Goal: Information Seeking & Learning: Learn about a topic

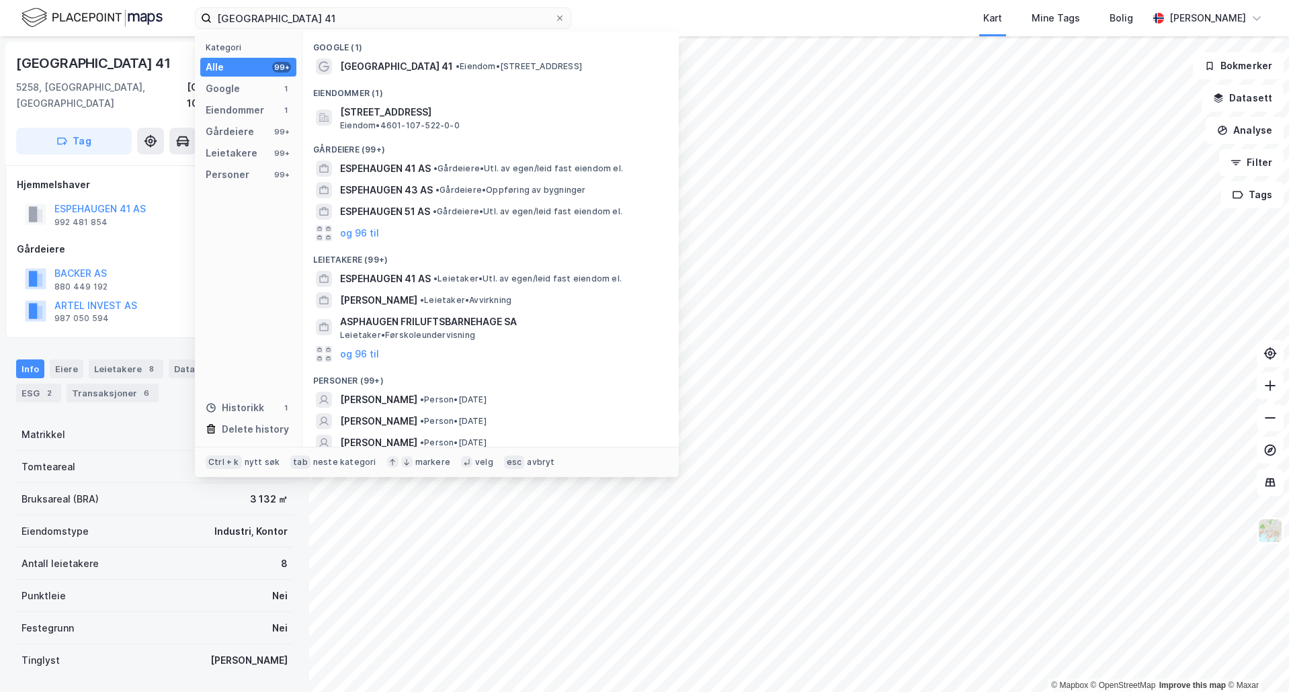
click at [439, 17] on input "[GEOGRAPHIC_DATA] 41" at bounding box center [383, 18] width 343 height 20
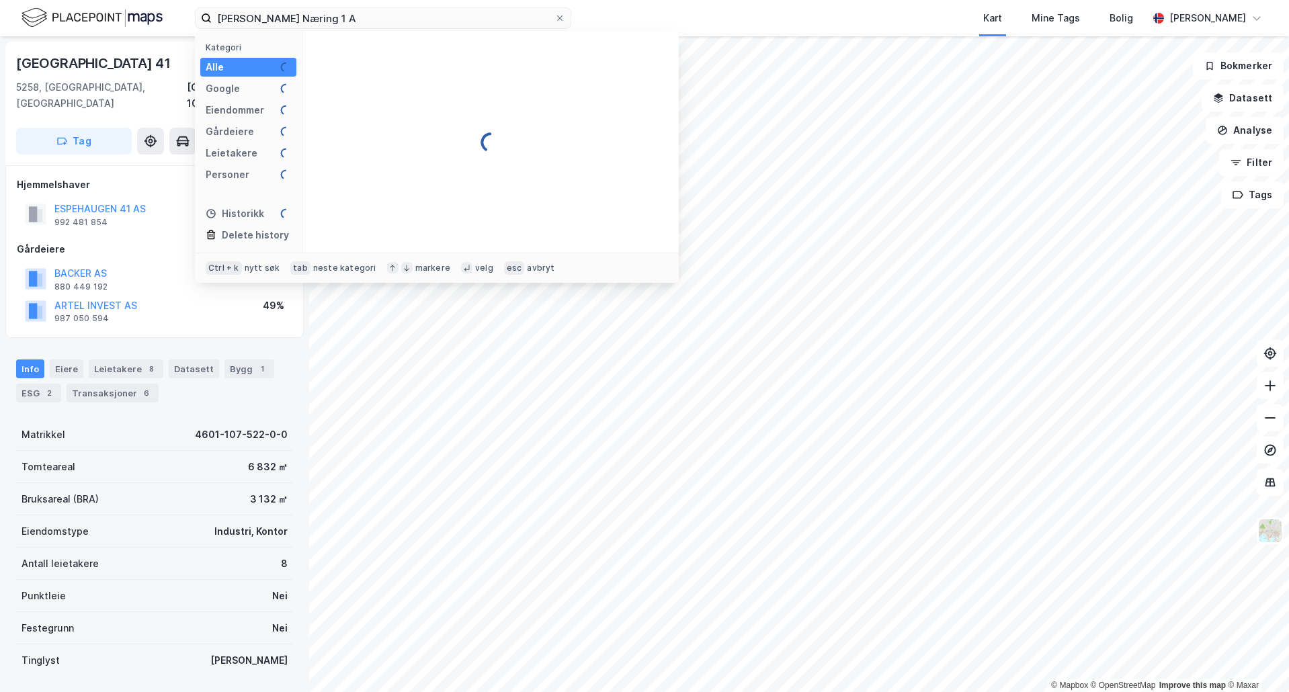
type input "Hilleren Næring 1 AS"
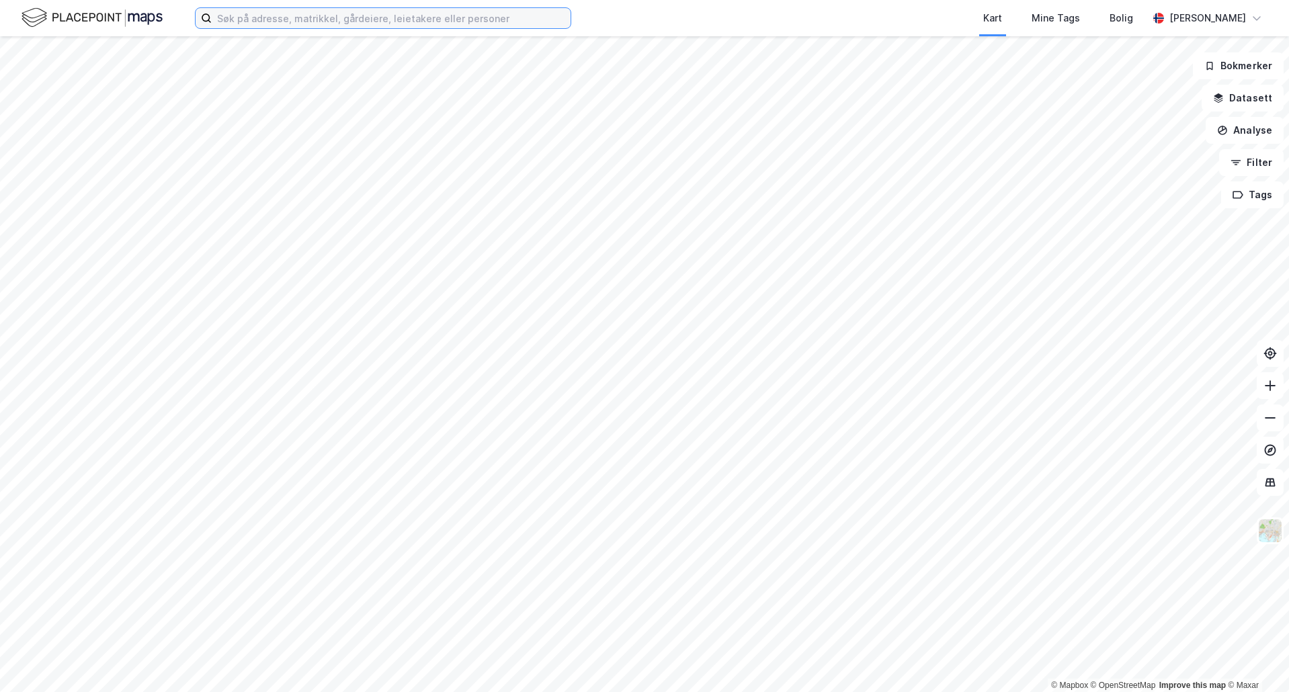
click at [432, 20] on input at bounding box center [391, 18] width 359 height 20
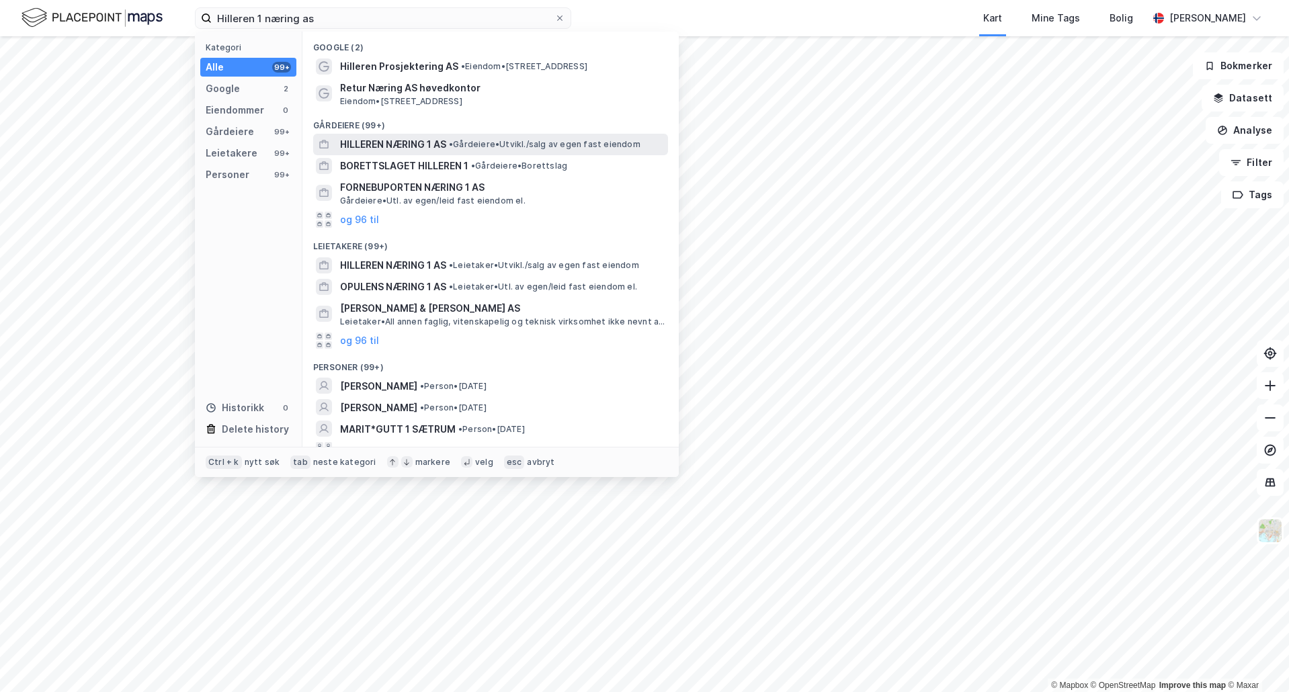
click at [501, 143] on span "• Gårdeiere • [GEOGRAPHIC_DATA]/salg av egen fast eiendom" at bounding box center [544, 144] width 191 height 11
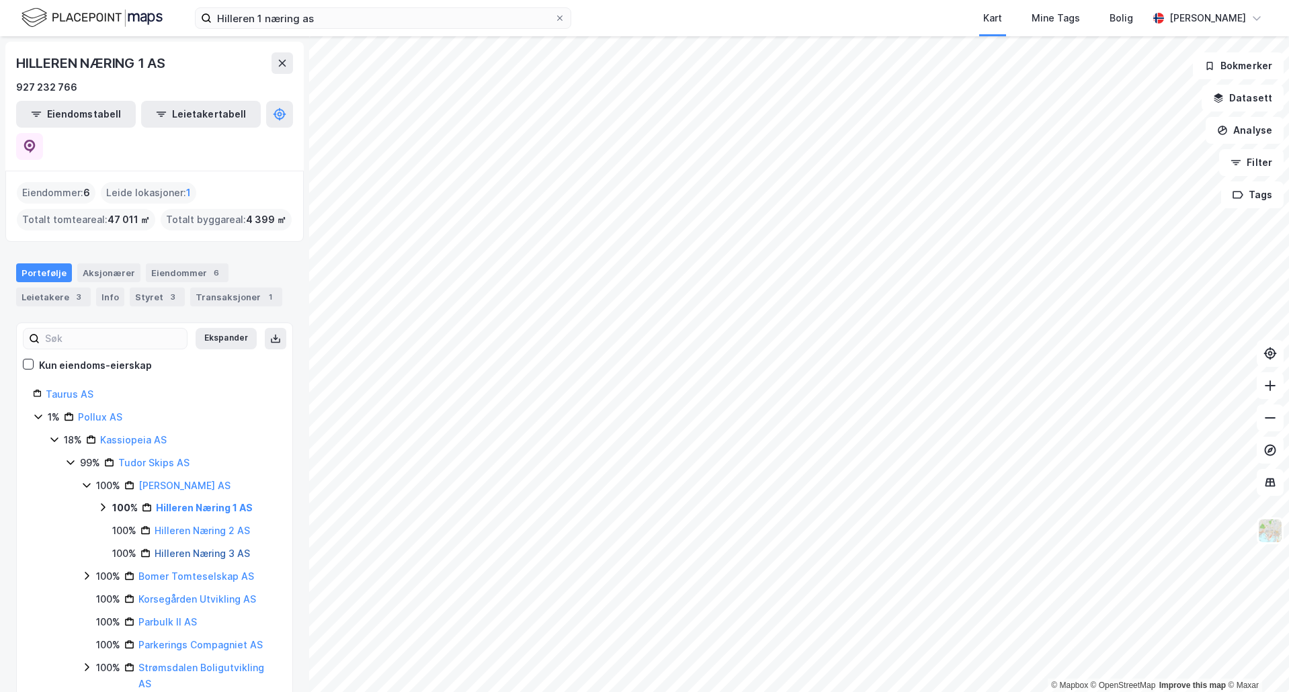
click at [195, 548] on link "Hilleren Næring 3 AS" at bounding box center [202, 553] width 95 height 11
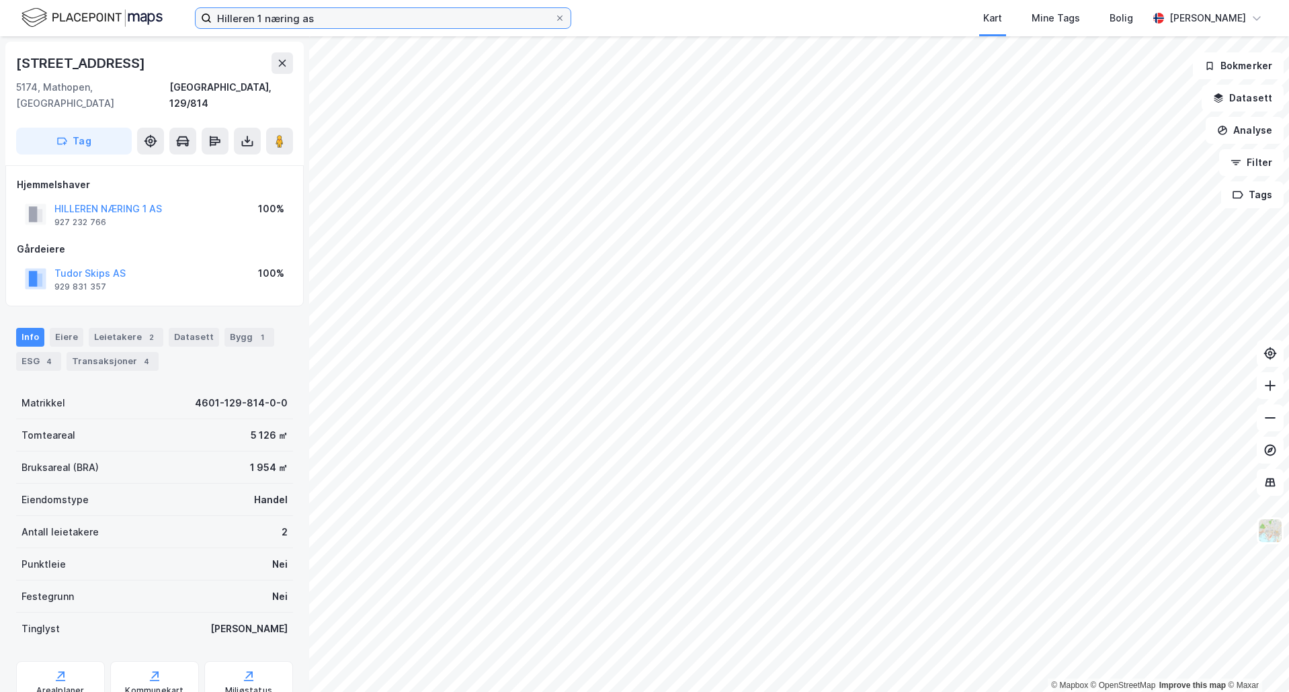
click at [318, 18] on input "Hilleren 1 næring as" at bounding box center [383, 18] width 343 height 20
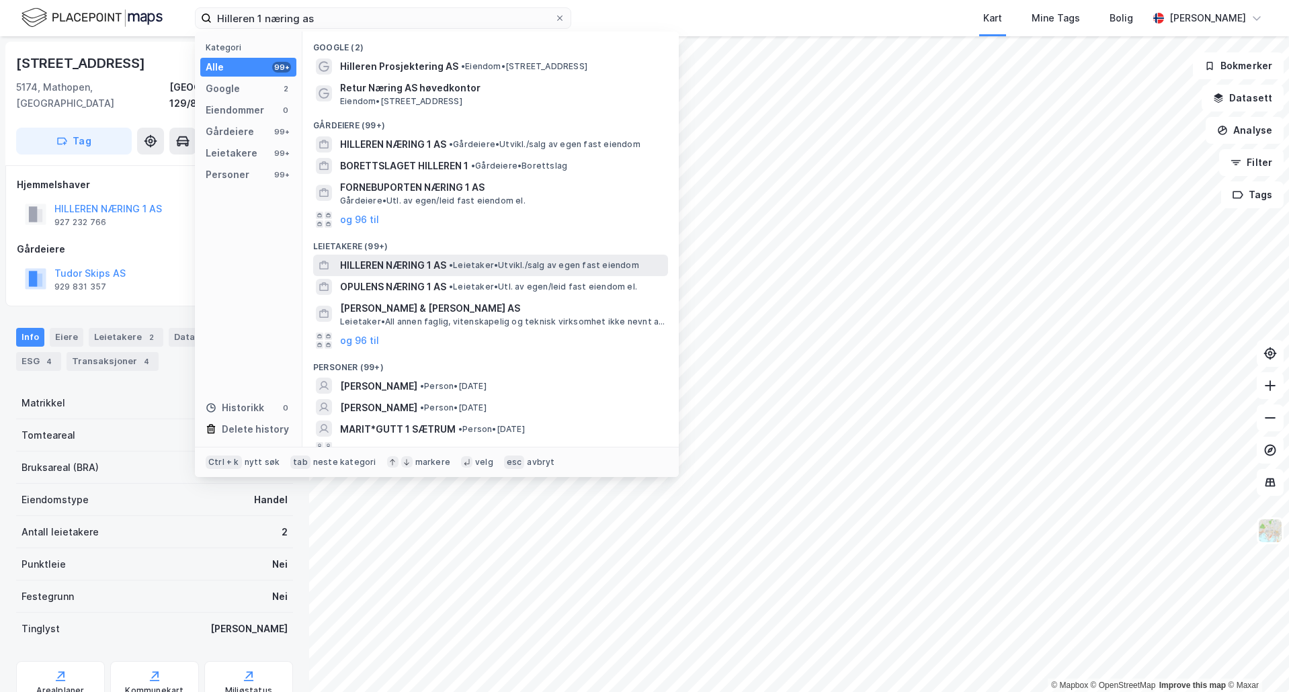
click at [470, 271] on div "HILLEREN NÆRING 1 AS • Leietaker • [GEOGRAPHIC_DATA]/salg av egen fast eiendom" at bounding box center [502, 265] width 325 height 16
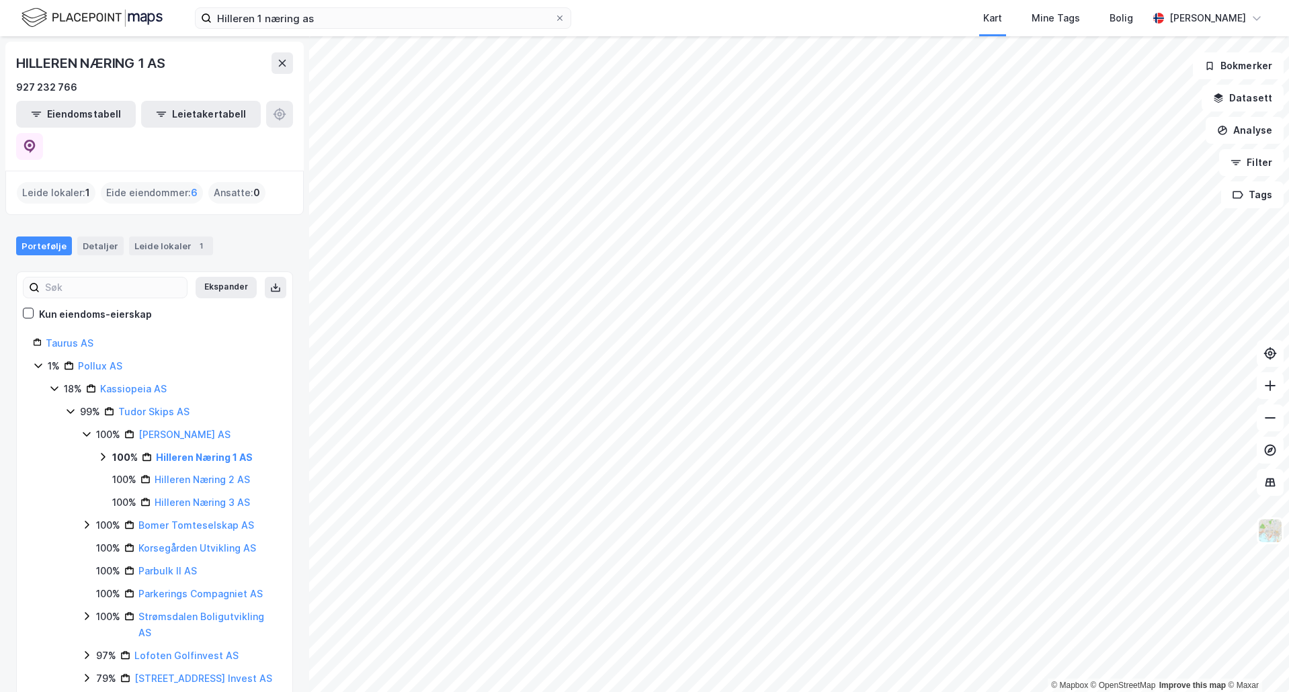
click at [99, 451] on icon at bounding box center [102, 456] width 11 height 11
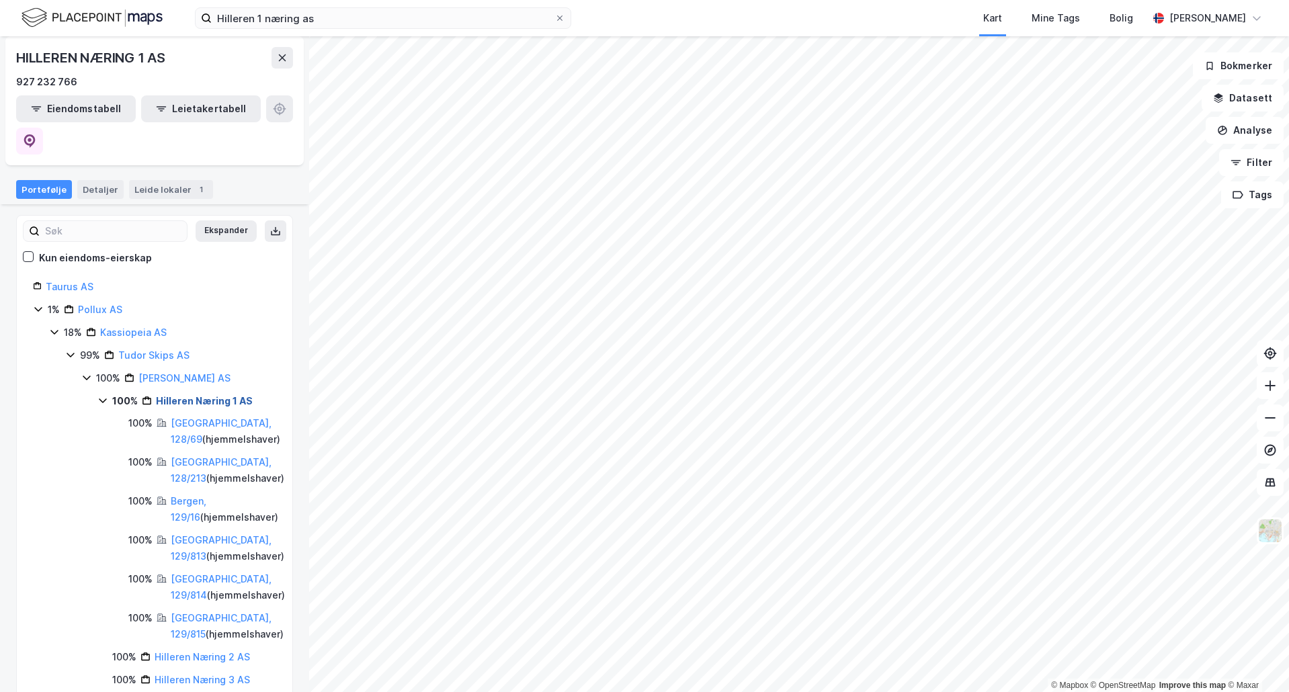
scroll to position [67, 0]
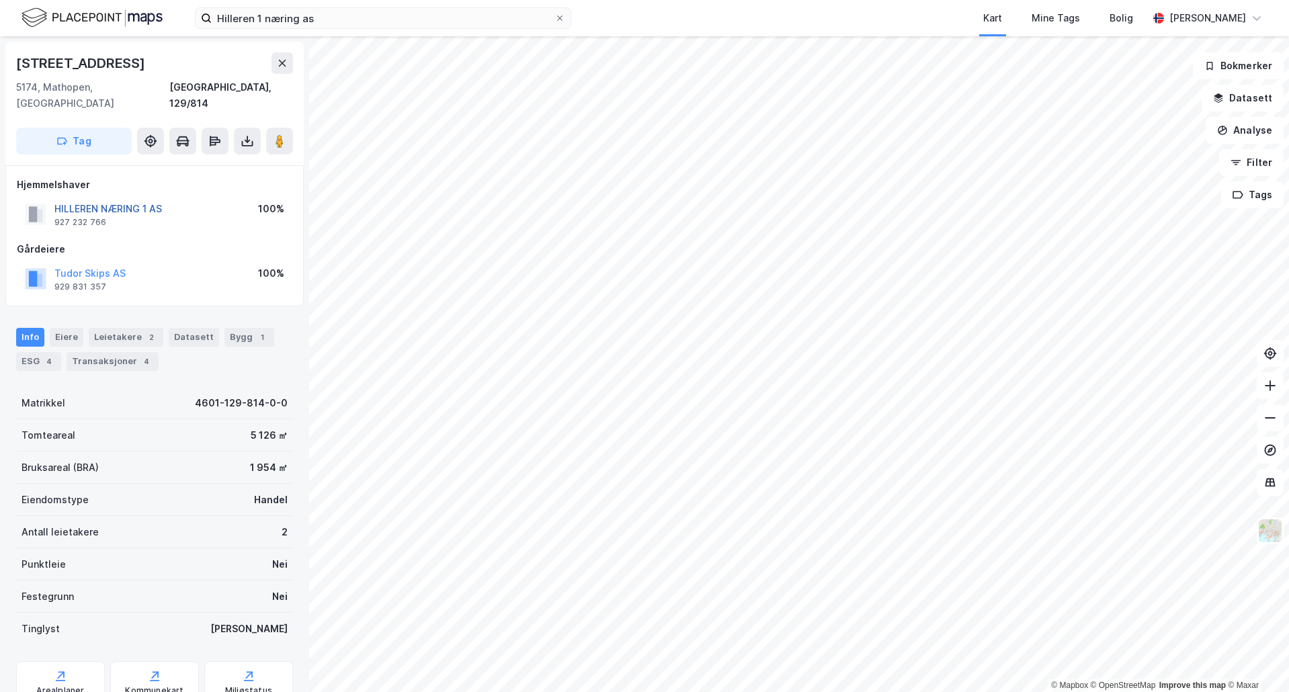
click at [0, 0] on button "HILLEREN NÆRING 1 AS" at bounding box center [0, 0] width 0 height 0
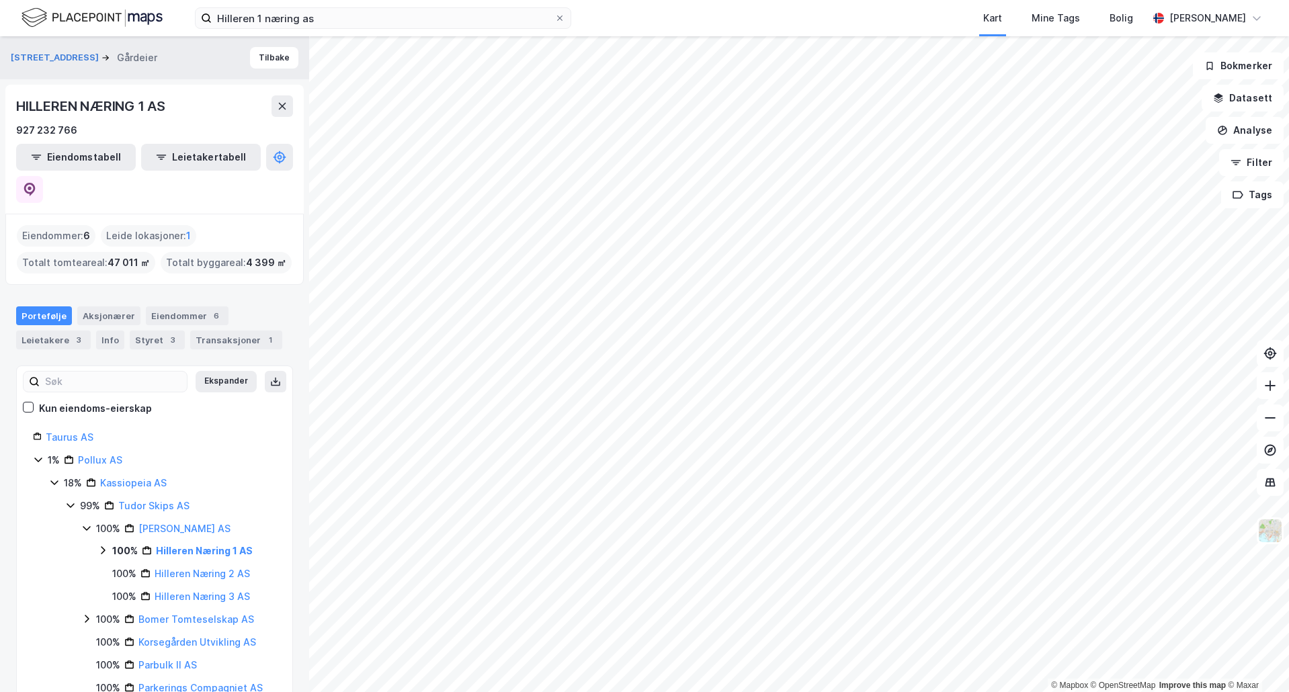
click at [101, 545] on icon at bounding box center [102, 550] width 11 height 11
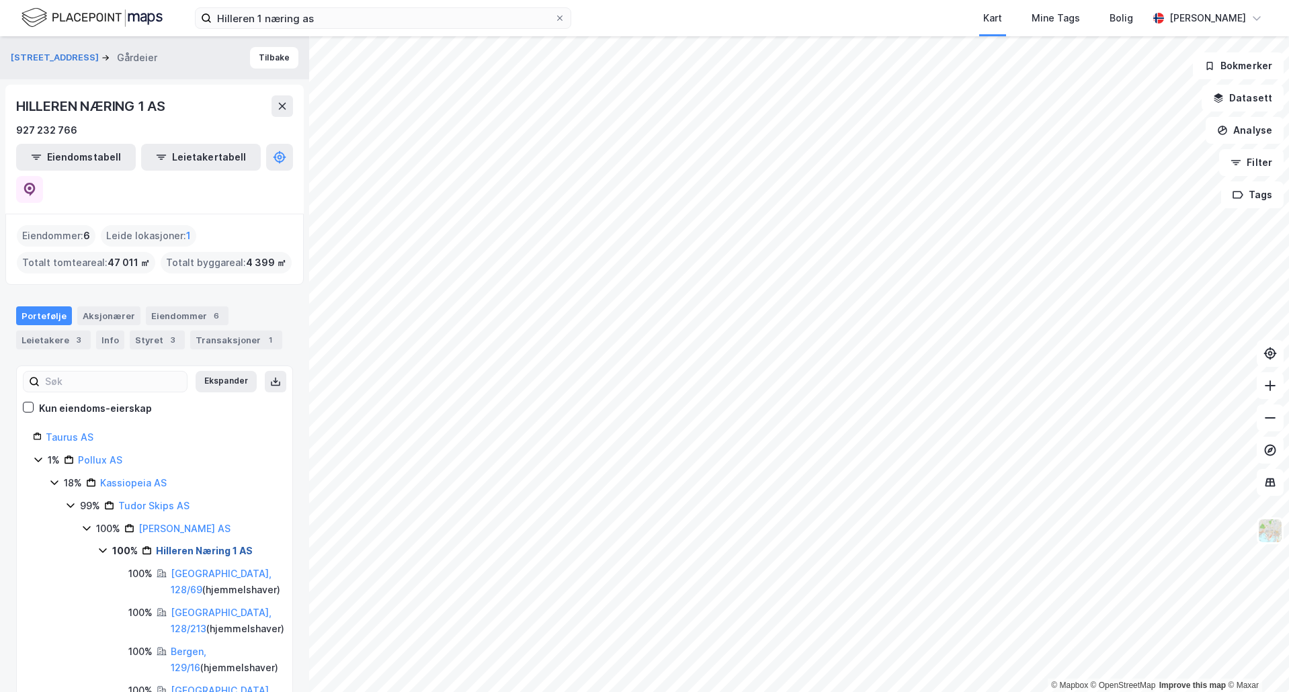
click at [225, 545] on link "Hilleren Næring 1 AS" at bounding box center [204, 550] width 97 height 11
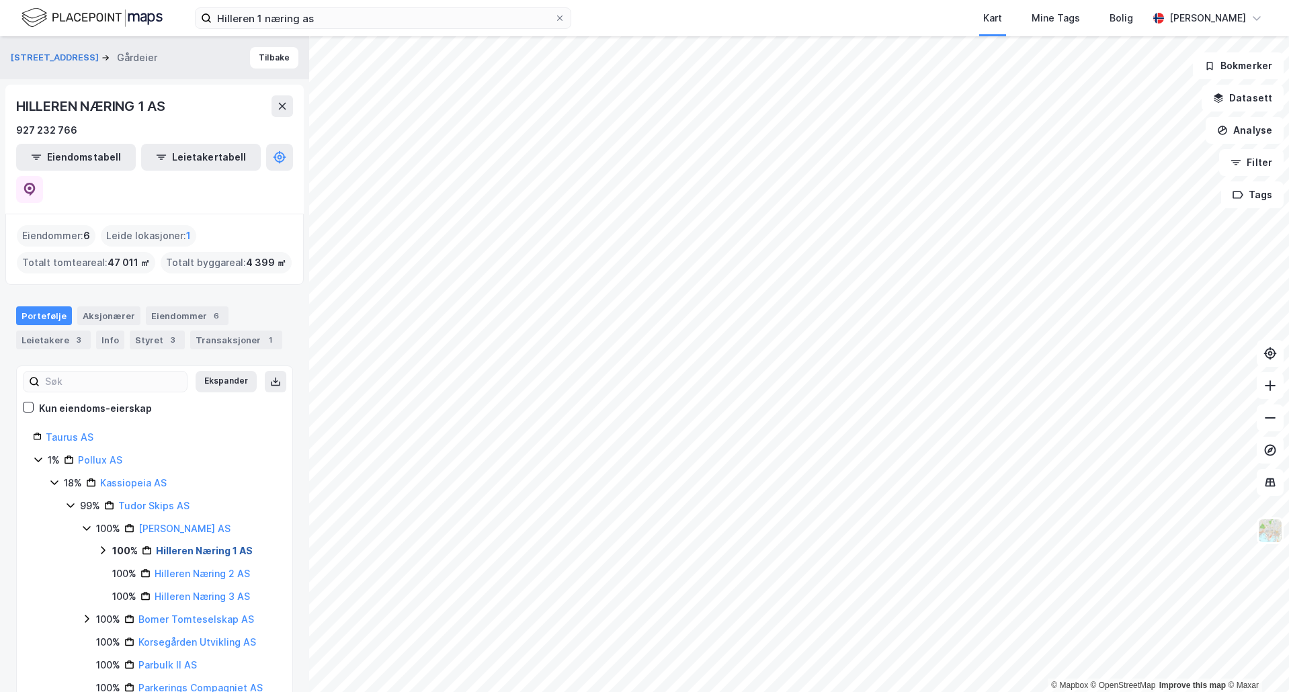
click at [225, 545] on link "Hilleren Næring 1 AS" at bounding box center [204, 550] width 97 height 11
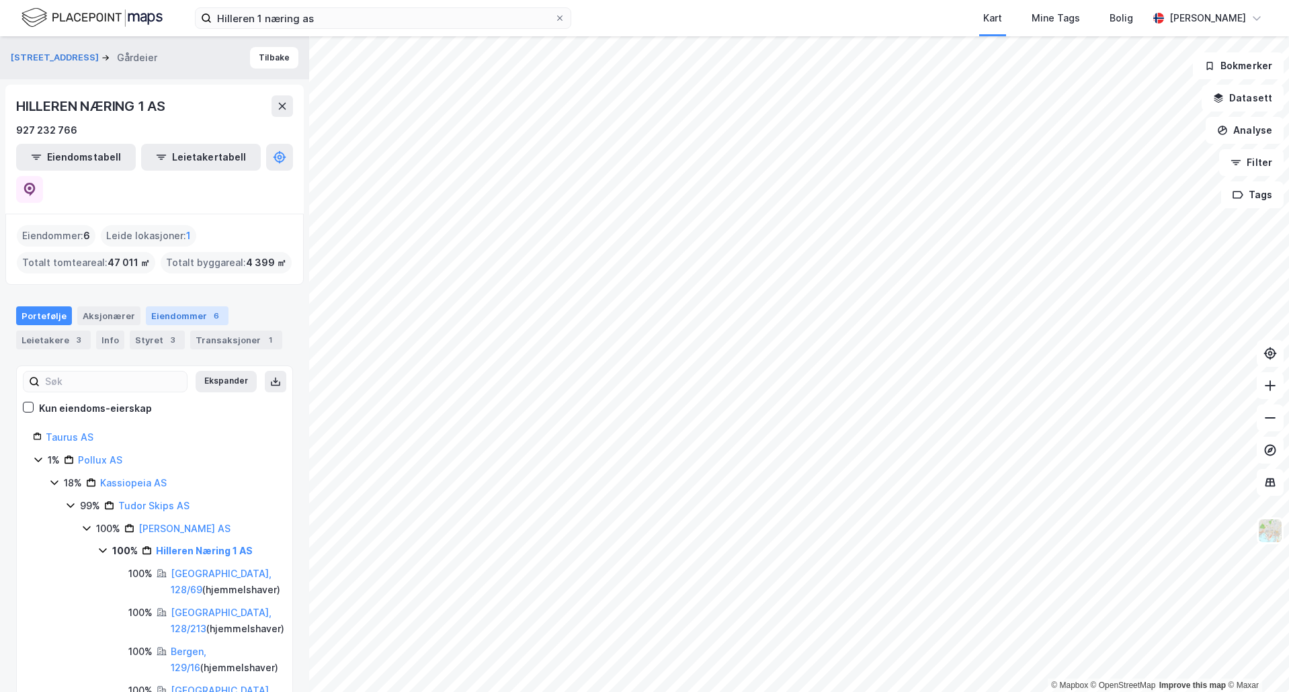
click at [163, 306] on div "Eiendommer 6" at bounding box center [187, 315] width 83 height 19
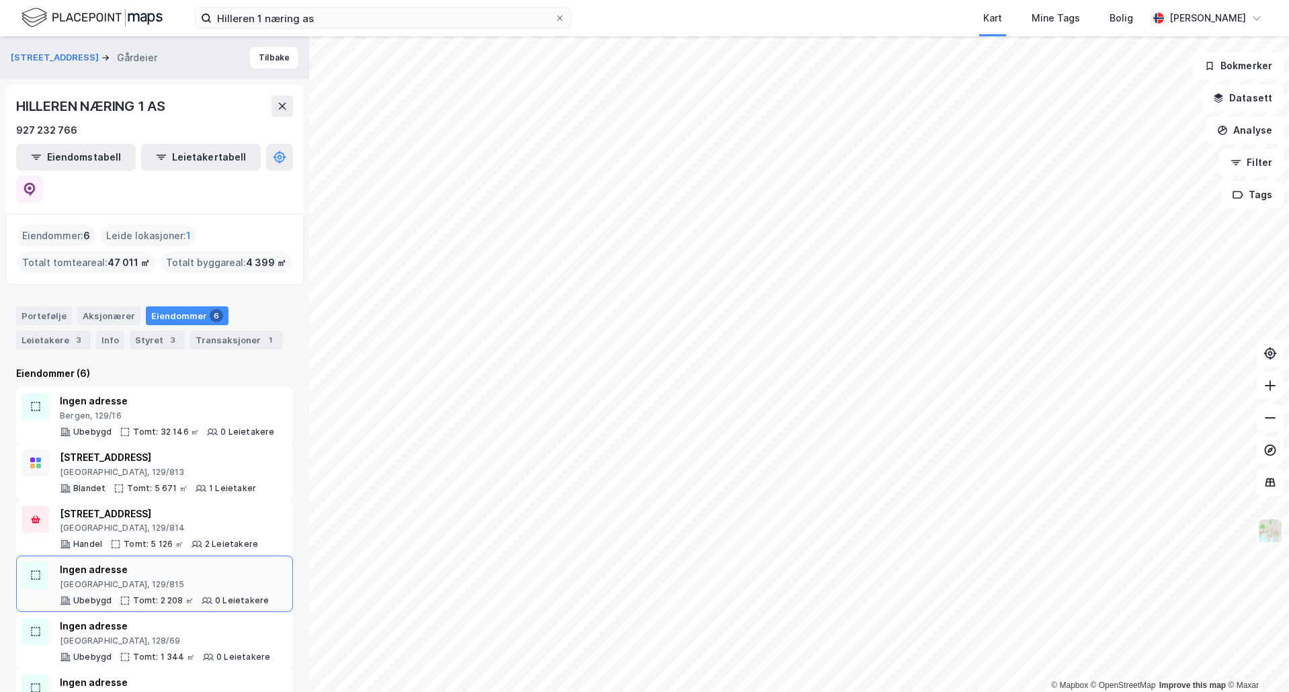
scroll to position [17, 0]
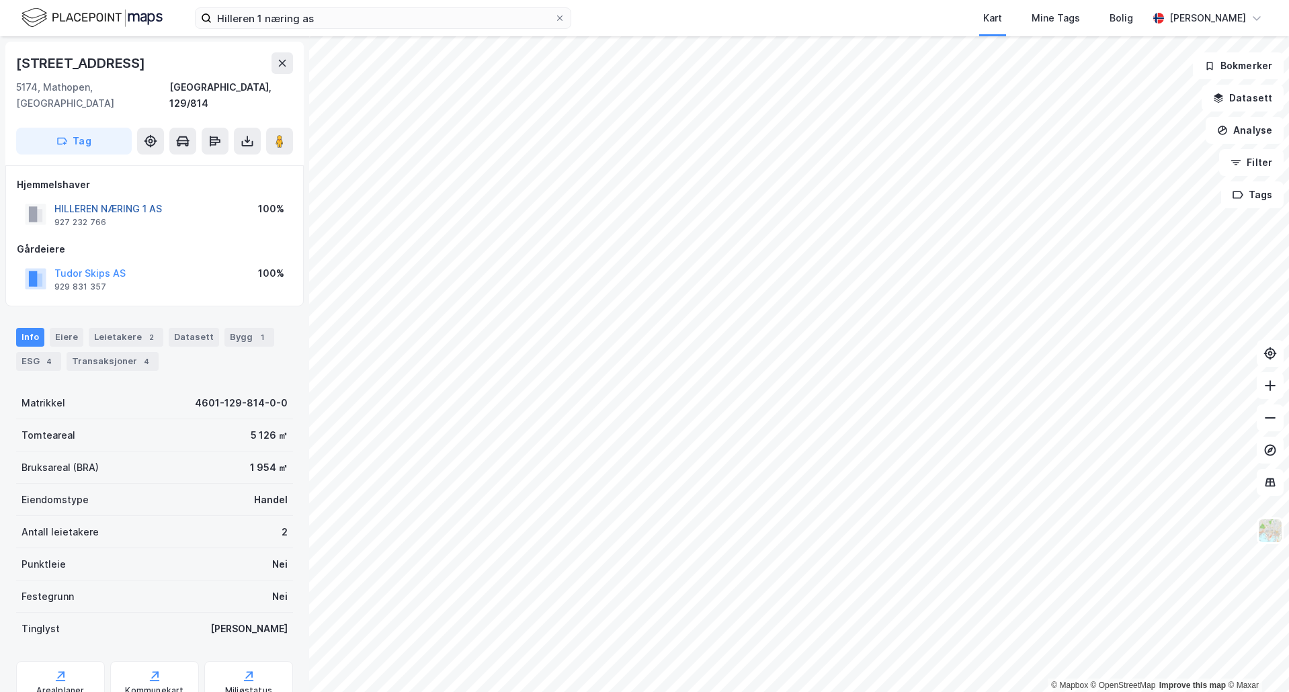
click at [0, 0] on button "HILLEREN NÆRING 1 AS" at bounding box center [0, 0] width 0 height 0
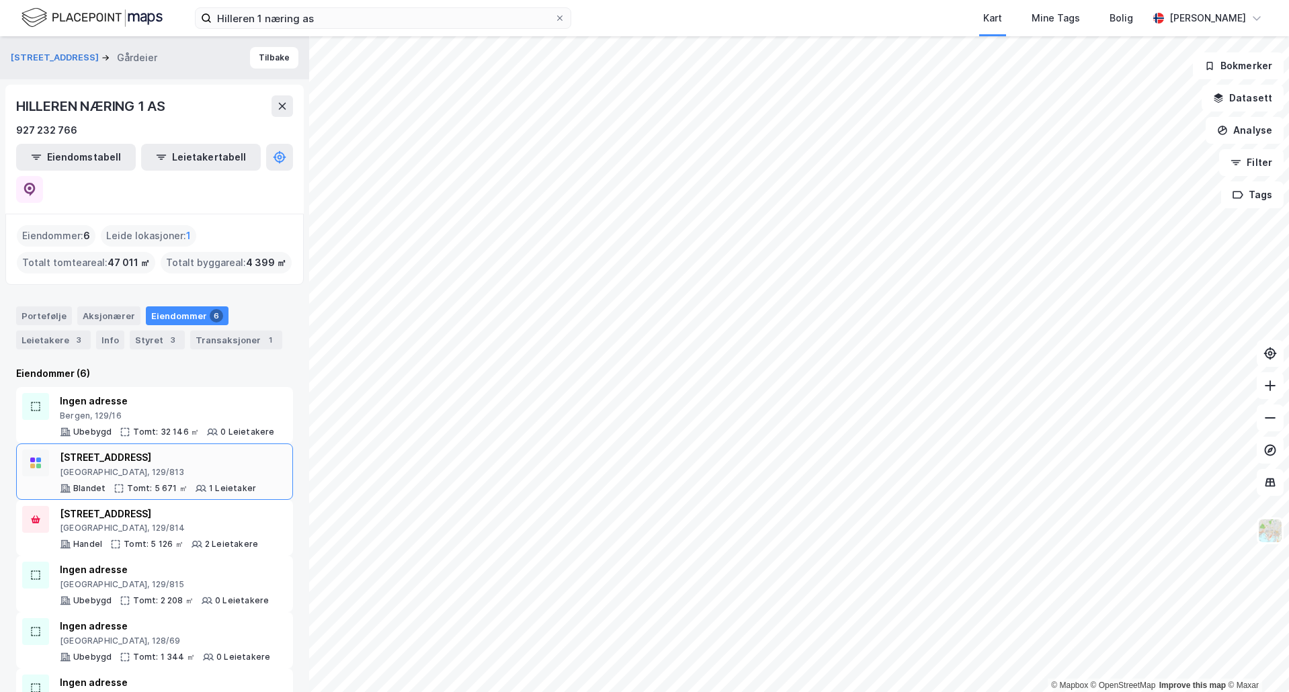
scroll to position [17, 0]
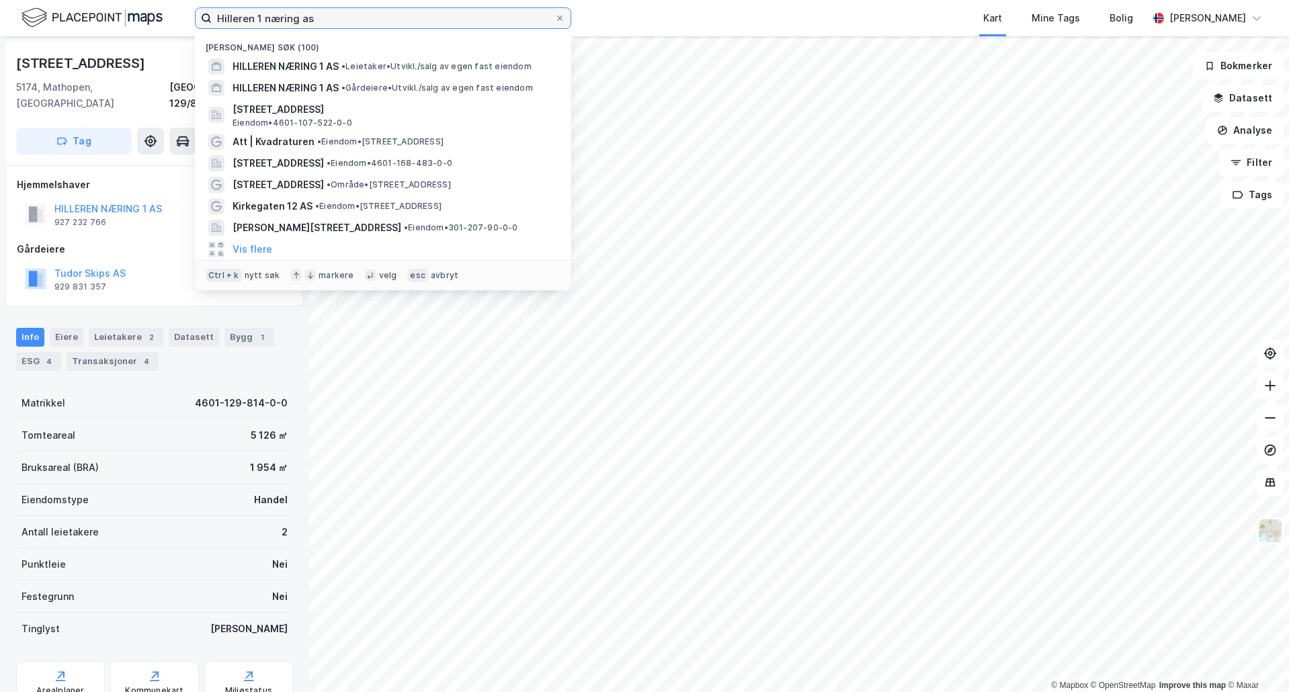
click at [241, 15] on input "Hilleren 1 næring as" at bounding box center [383, 18] width 343 height 20
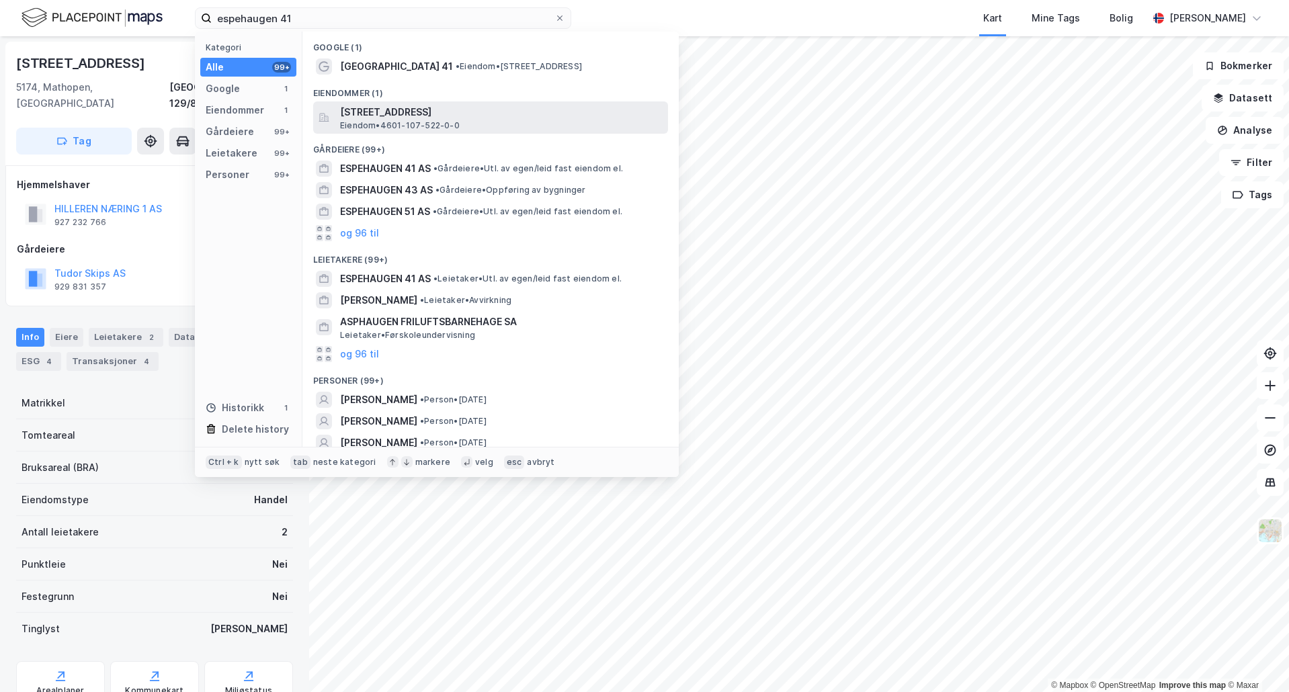
click at [427, 105] on span "[STREET_ADDRESS]" at bounding box center [501, 112] width 322 height 16
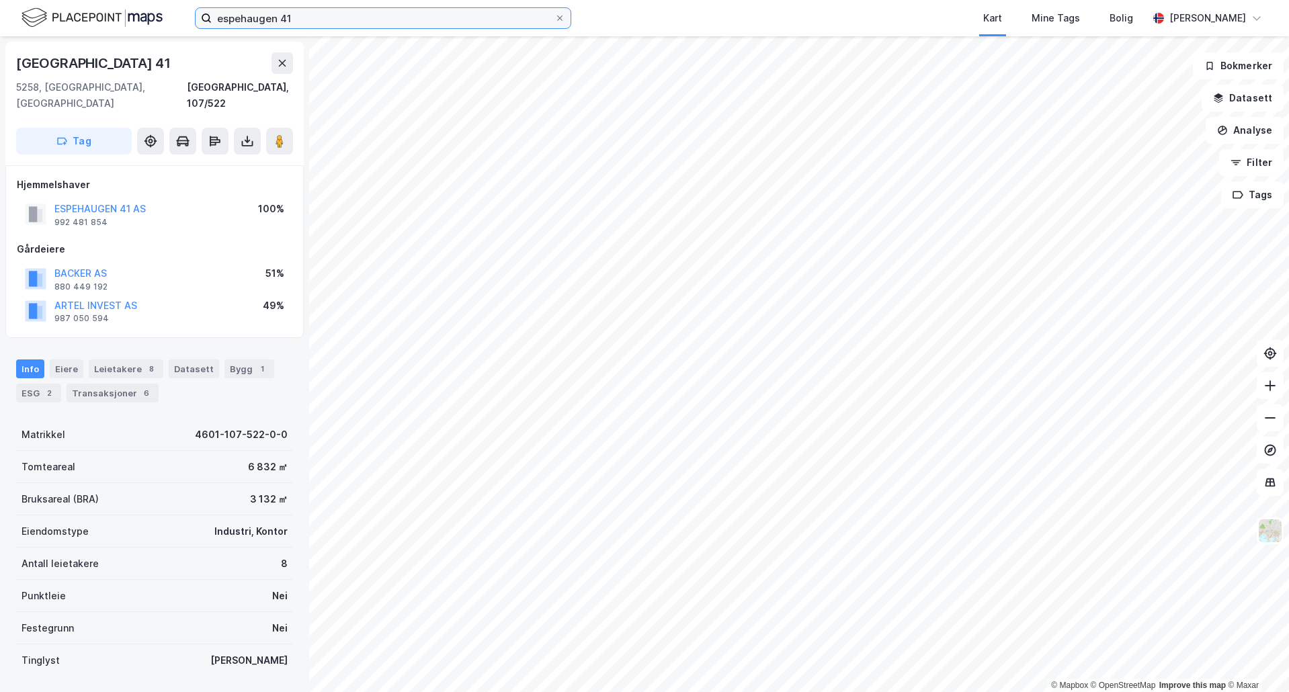
click at [345, 13] on input "espehaugen 41" at bounding box center [383, 18] width 343 height 20
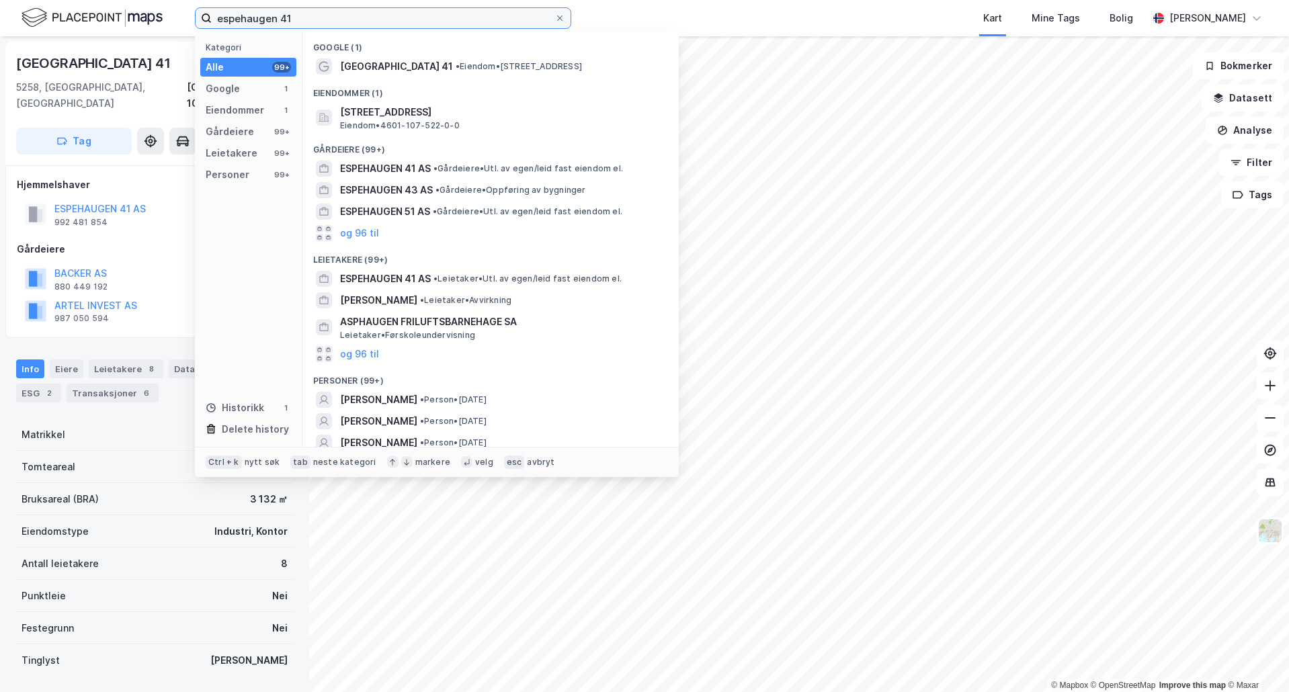
click at [345, 13] on input "espehaugen 41" at bounding box center [383, 18] width 343 height 20
click at [363, 19] on input "espehaugen 41" at bounding box center [383, 18] width 343 height 20
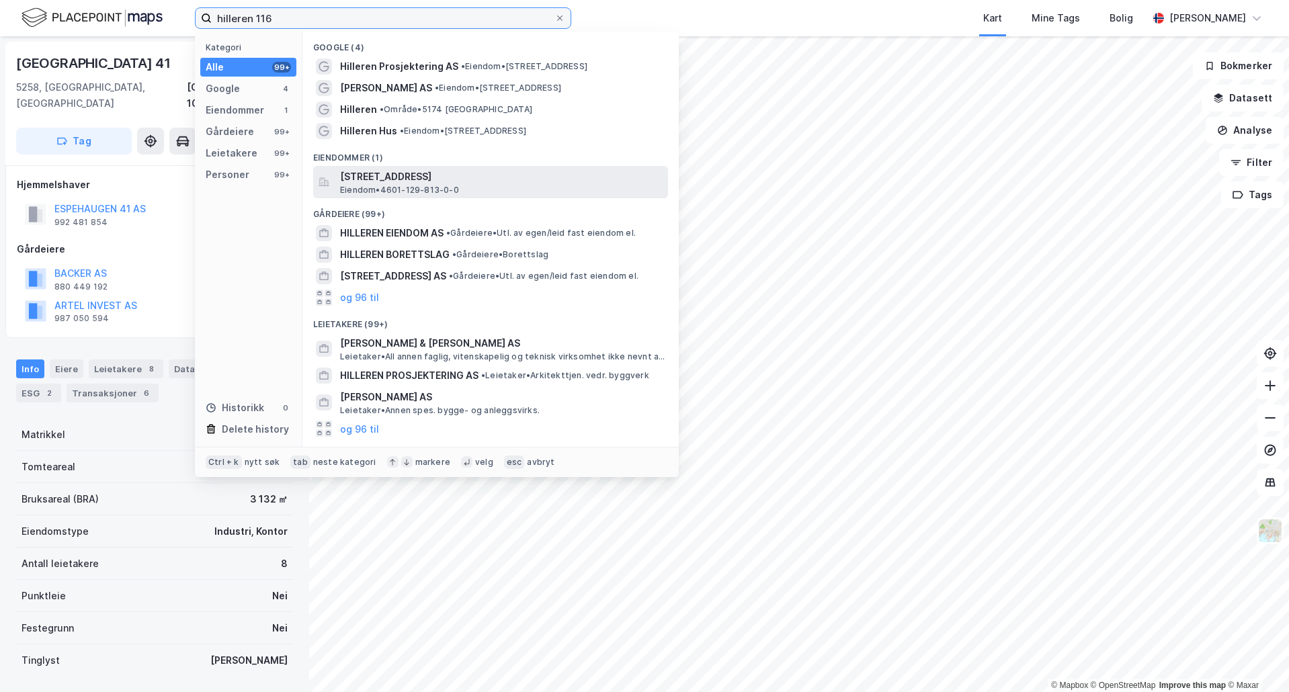
type input "hilleren 116"
click at [399, 180] on span "[STREET_ADDRESS]" at bounding box center [501, 177] width 322 height 16
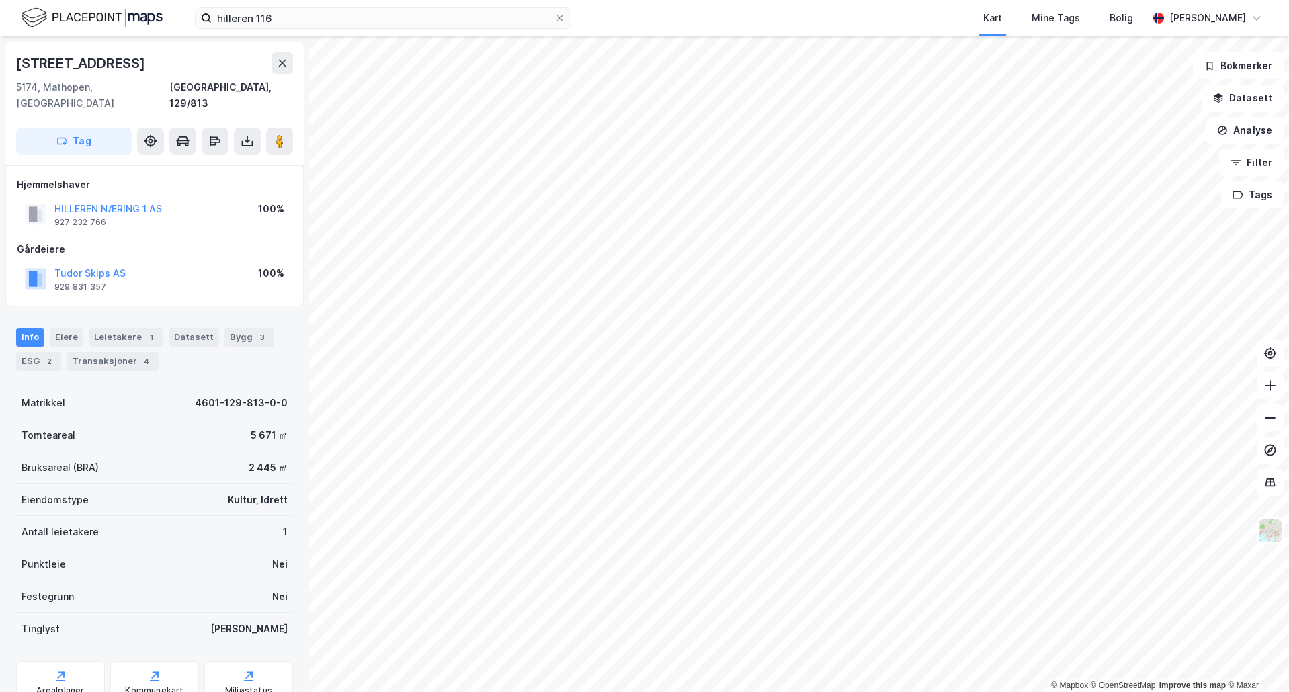
click at [238, 492] on div "Kultur, Idrett" at bounding box center [258, 500] width 60 height 16
